Goal: Navigation & Orientation: Find specific page/section

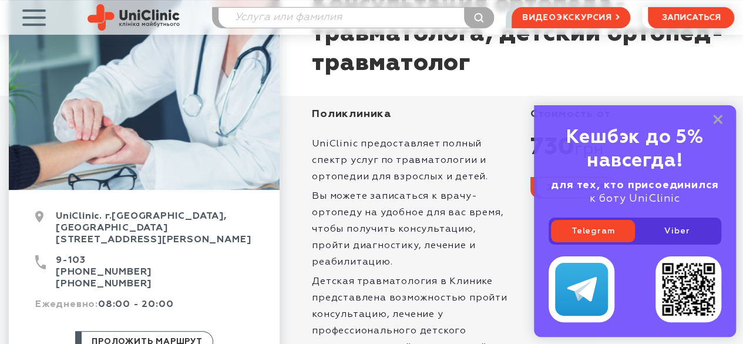
scroll to position [117, 0]
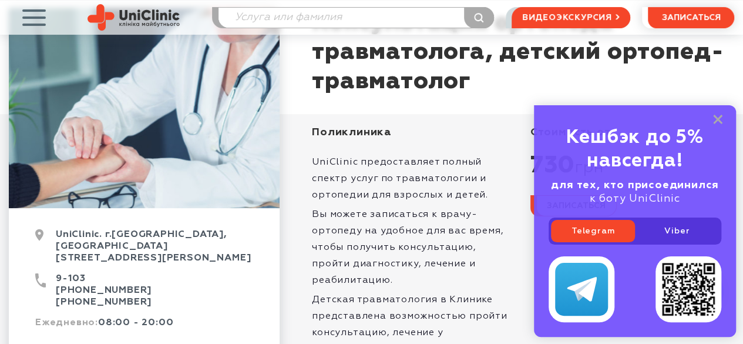
click at [56, 234] on div "UniClinic. г.Запорожье, Украина ул. Покровская, 8" at bounding box center [144, 250] width 218 height 44
drag, startPoint x: 58, startPoint y: 234, endPoint x: 197, endPoint y: 251, distance: 140.1
click at [197, 251] on div "UniClinic. г.Запорожье, Украина ул. Покровская, 8" at bounding box center [144, 250] width 218 height 44
copy div "UniClinic. г.Запорожье, Украина ул. Покровская, 8"
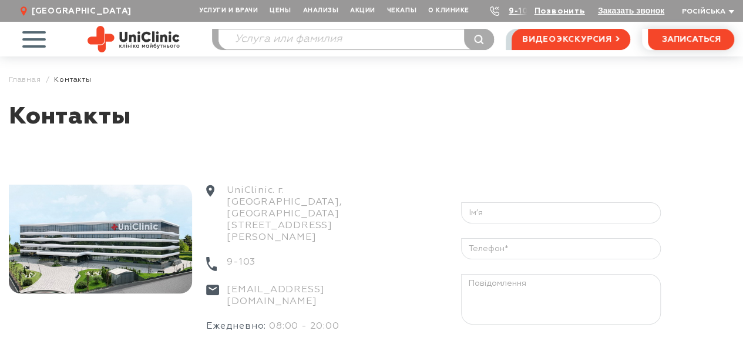
click at [83, 258] on div at bounding box center [100, 238] width 183 height 109
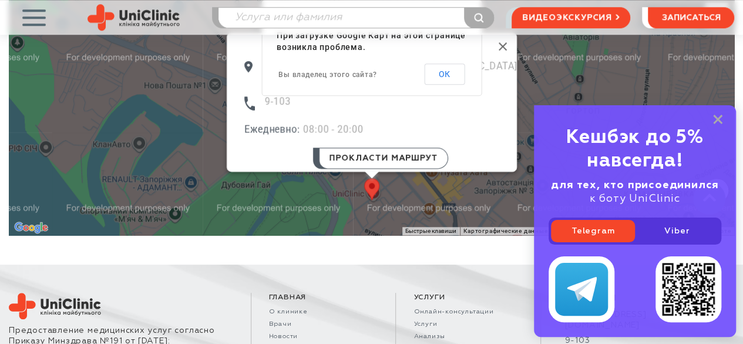
scroll to position [545, 0]
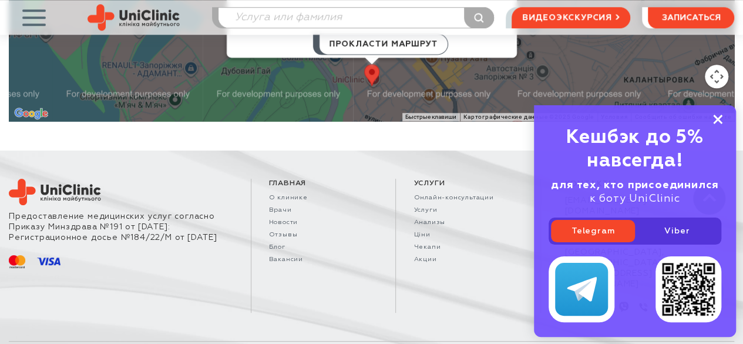
click at [716, 119] on rect at bounding box center [717, 119] width 9 height 9
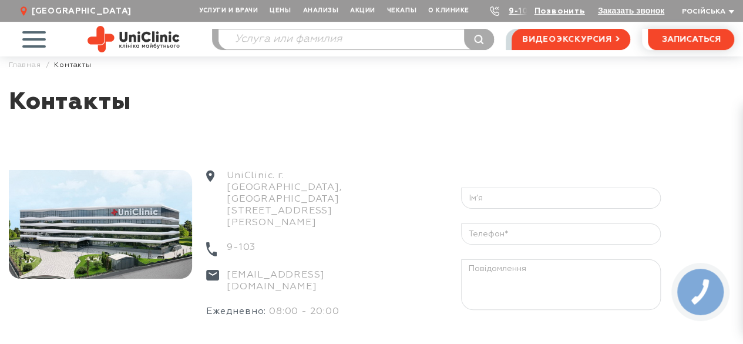
scroll to position [0, 0]
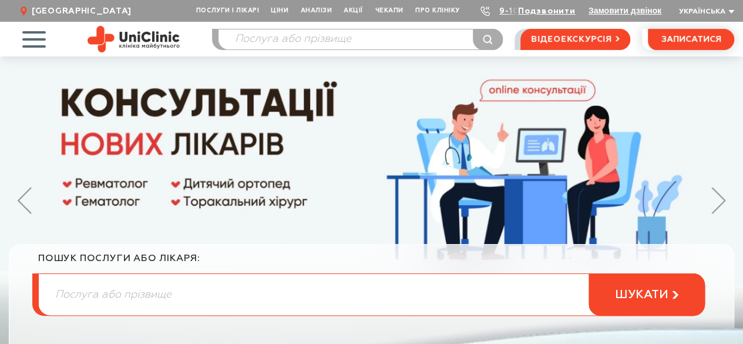
click at [201, 181] on img at bounding box center [371, 217] width 743 height 322
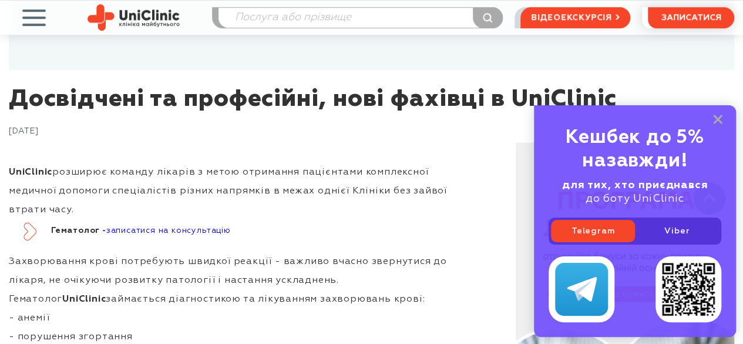
scroll to position [529, 0]
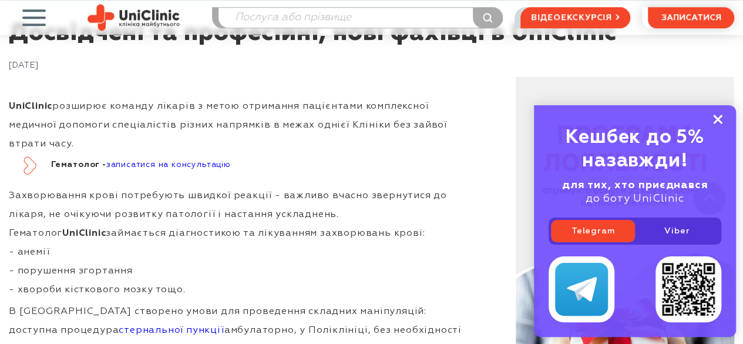
click at [721, 118] on icon at bounding box center [717, 120] width 9 height 10
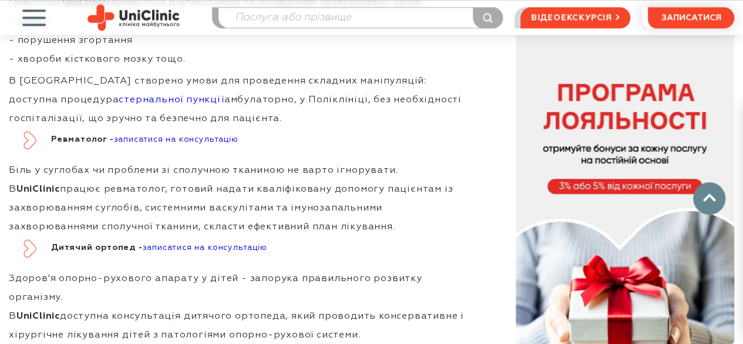
scroll to position [763, 0]
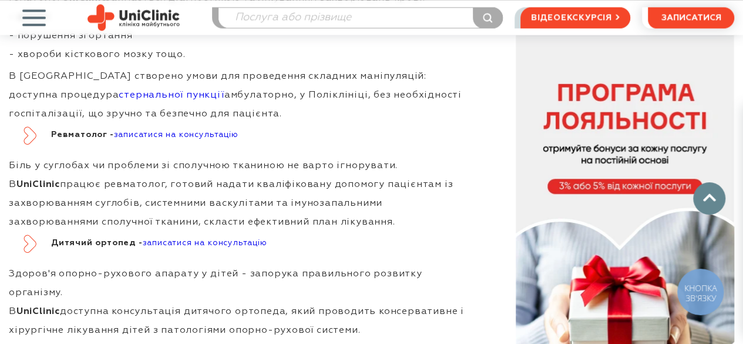
click at [161, 240] on link "записатися на консультацію" at bounding box center [205, 242] width 124 height 8
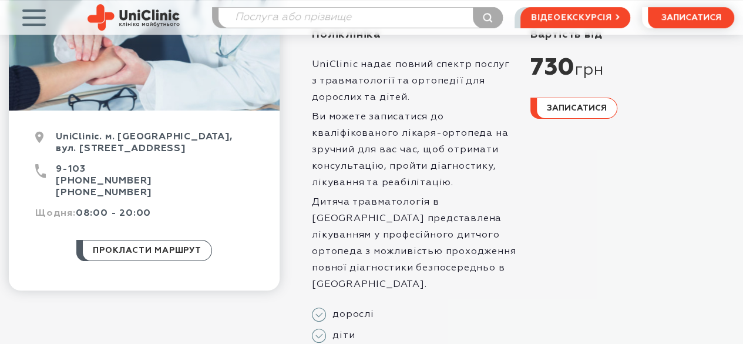
scroll to position [235, 0]
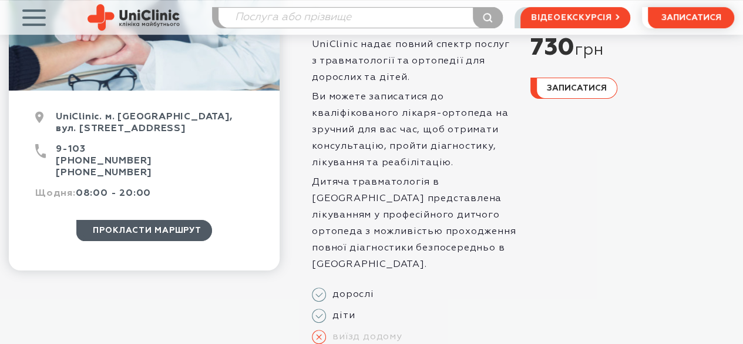
click at [123, 233] on span "прокласти маршрут" at bounding box center [147, 230] width 109 height 20
